Goal: Task Accomplishment & Management: Complete application form

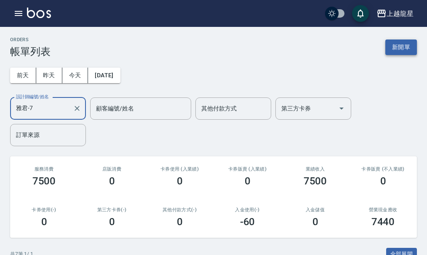
type input "雅君-7"
click at [394, 47] on button "新開單" at bounding box center [401, 48] width 32 height 16
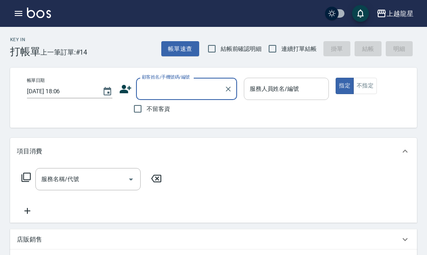
click at [257, 90] on input "服務人員姓名/編號" at bounding box center [286, 89] width 78 height 15
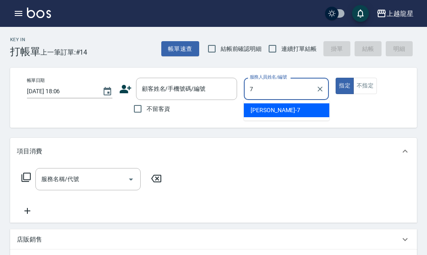
type input "雅君-7"
type button "true"
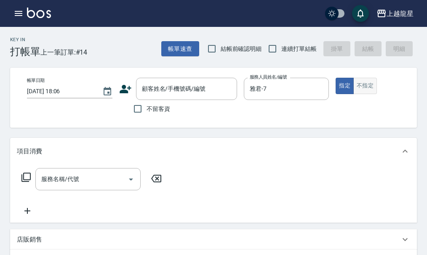
click at [365, 87] on button "不指定" at bounding box center [365, 86] width 24 height 16
click at [58, 187] on input "服務名稱/代號" at bounding box center [81, 179] width 85 height 15
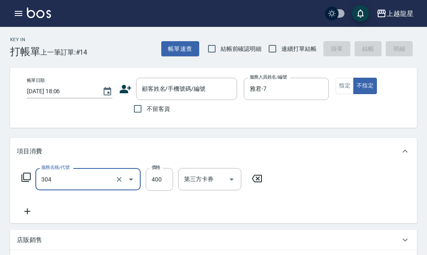
type input "剪髮(304)"
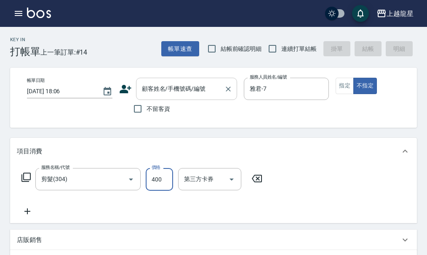
click at [175, 90] on input "顧客姓名/手機號碼/編號" at bounding box center [180, 89] width 81 height 15
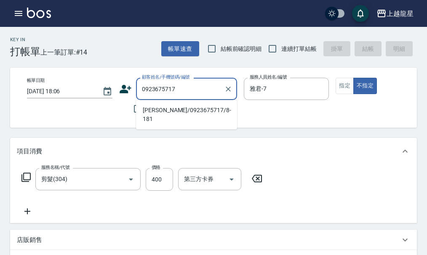
click at [169, 112] on li "[PERSON_NAME]/0923675717/8-181" at bounding box center [186, 115] width 101 height 23
type input "[PERSON_NAME]/0923675717/8-181"
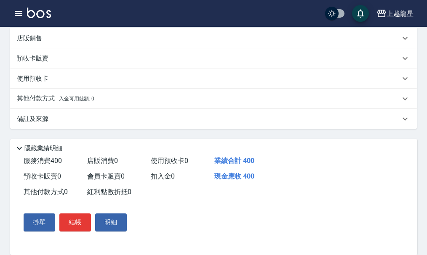
scroll to position [222, 0]
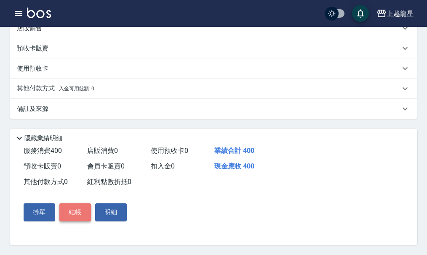
click at [72, 217] on button "結帳" at bounding box center [75, 213] width 32 height 18
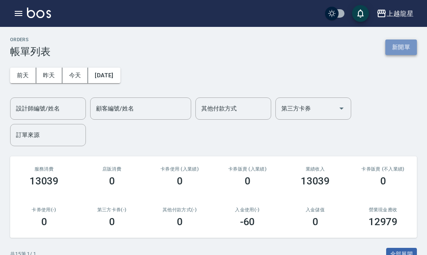
click at [405, 51] on button "新開單" at bounding box center [401, 48] width 32 height 16
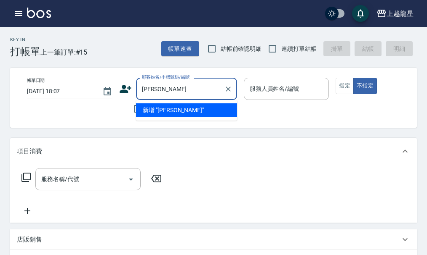
click at [165, 107] on li "新增 "[PERSON_NAME]"" at bounding box center [186, 111] width 101 height 14
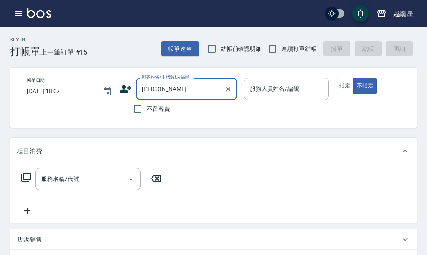
click at [190, 96] on input "[PERSON_NAME]" at bounding box center [180, 89] width 81 height 15
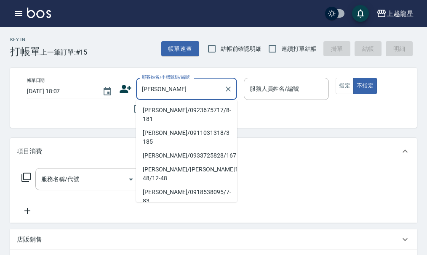
click at [162, 110] on li "[PERSON_NAME]/0923675717/8-181" at bounding box center [186, 115] width 101 height 23
type input "[PERSON_NAME]/0923675717/8-181"
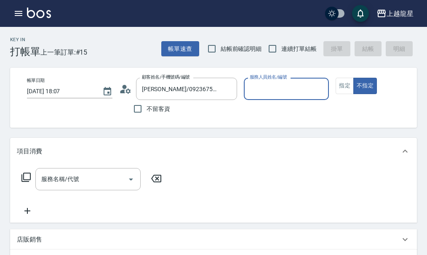
type input "雅君-7"
click at [318, 88] on icon "Clear" at bounding box center [320, 89] width 8 height 8
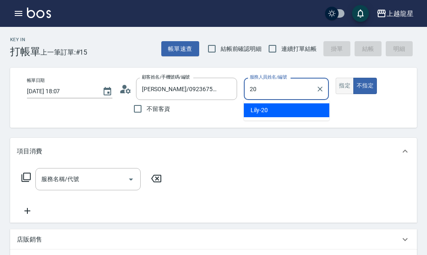
type input "Lily-20"
type button "false"
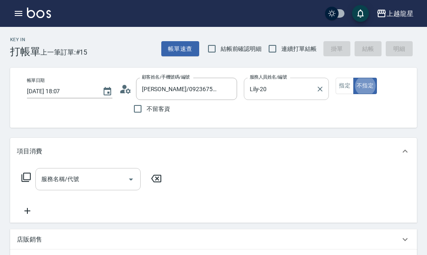
click at [85, 183] on input "服務名稱/代號" at bounding box center [81, 179] width 85 height 15
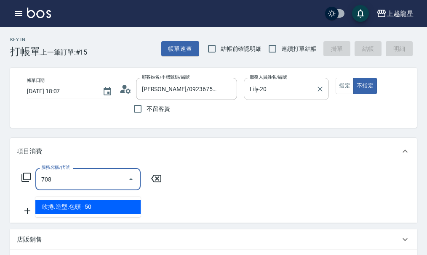
type input "吹捲.造型.包頭(708)"
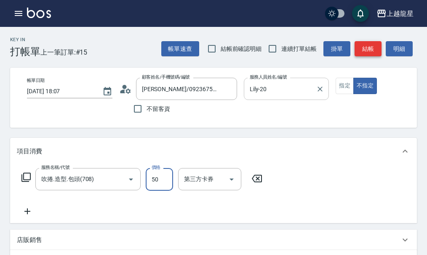
click at [368, 47] on button "結帳" at bounding box center [367, 49] width 27 height 16
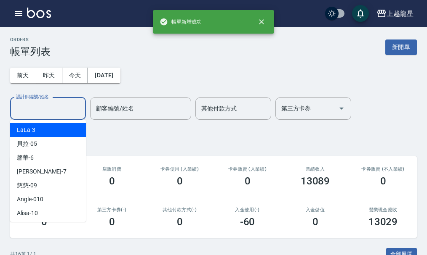
click at [51, 103] on div "設計師編號/姓名 設計師編號/姓名" at bounding box center [48, 109] width 76 height 22
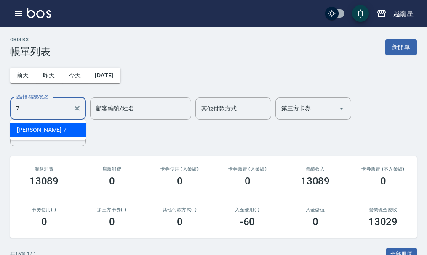
type input "雅君-7"
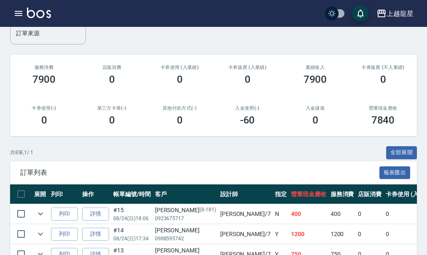
scroll to position [210, 0]
